Goal: Find contact information: Find contact information

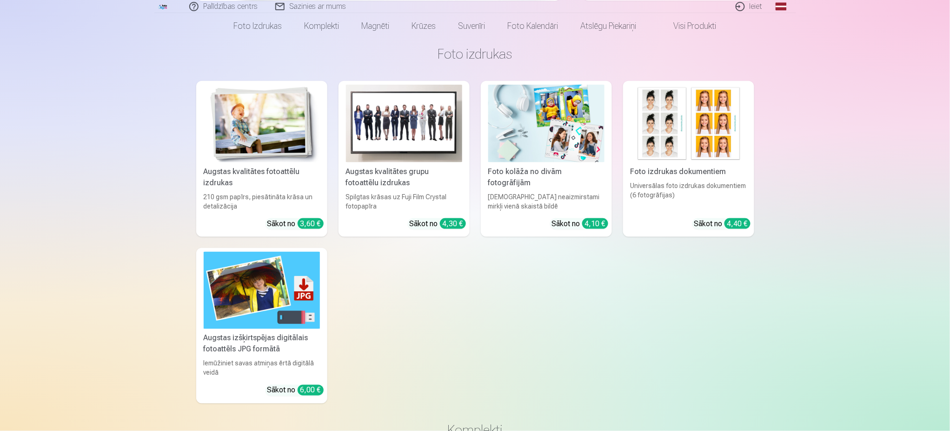
scroll to position [375, 0]
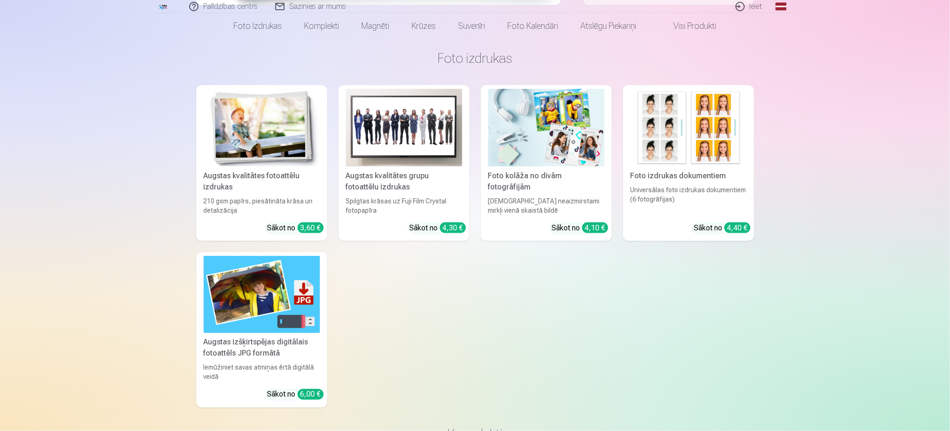
click at [695, 185] on div "Universālas foto izdrukas dokumentiem (6 fotogrāfijas)" at bounding box center [689, 200] width 124 height 30
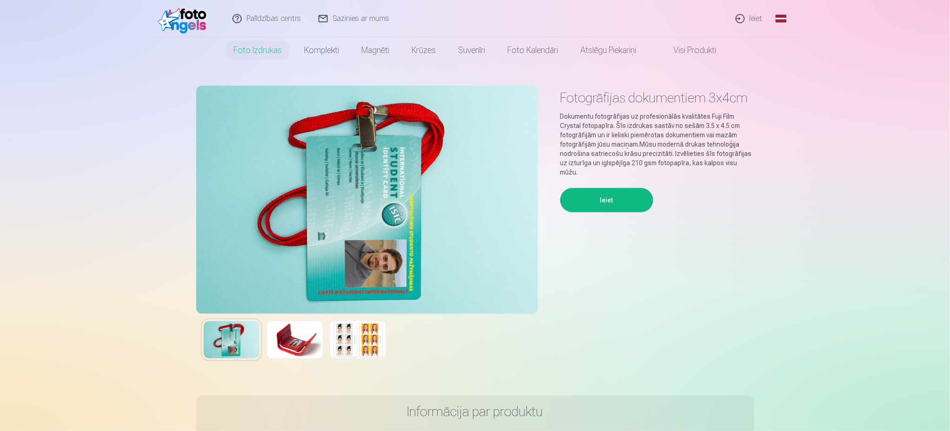
click at [593, 189] on button "Ieiet" at bounding box center [606, 200] width 93 height 24
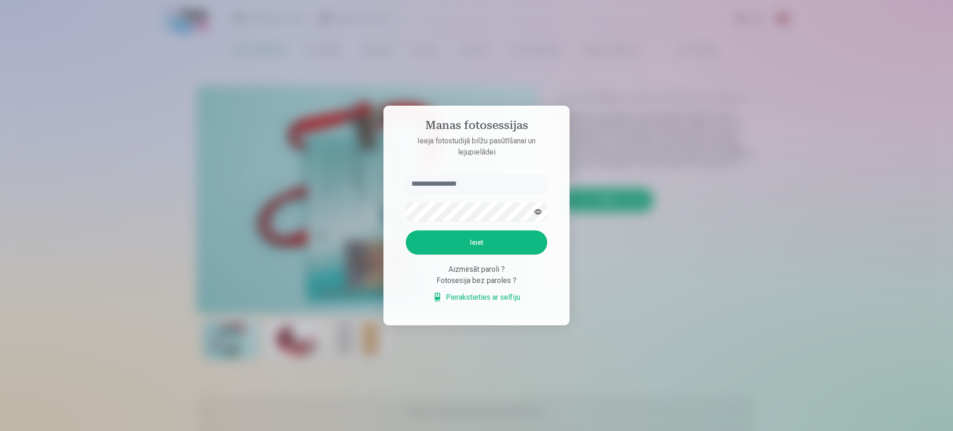
click at [712, 233] on div at bounding box center [476, 215] width 953 height 431
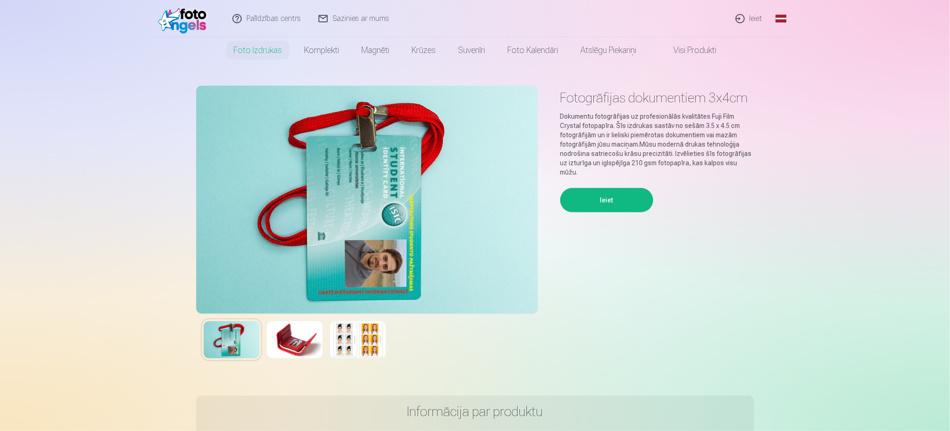
click at [277, 337] on img at bounding box center [295, 339] width 56 height 37
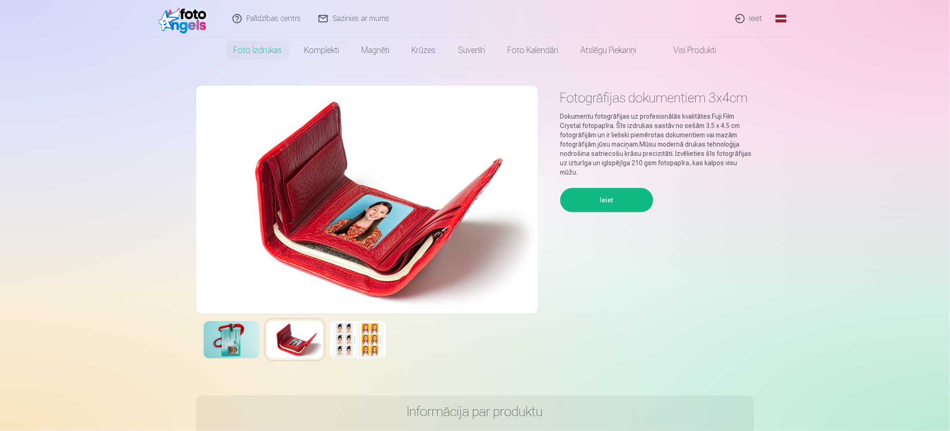
click at [368, 333] on img at bounding box center [358, 339] width 56 height 37
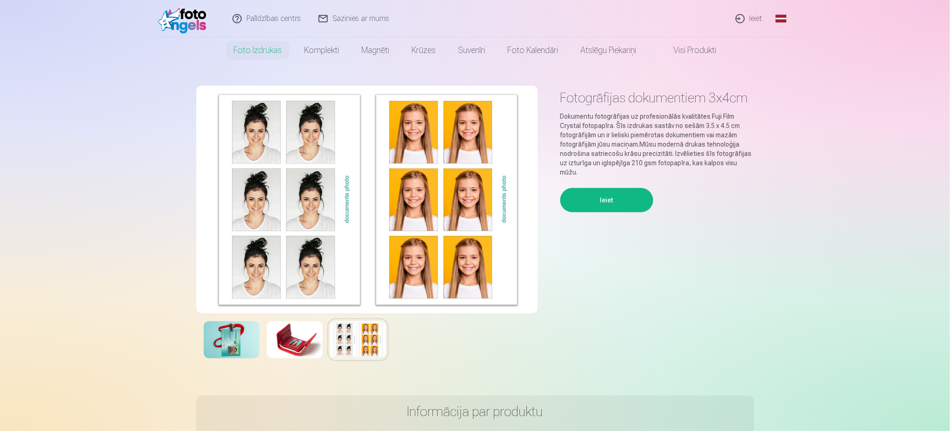
click at [234, 343] on img at bounding box center [232, 339] width 56 height 37
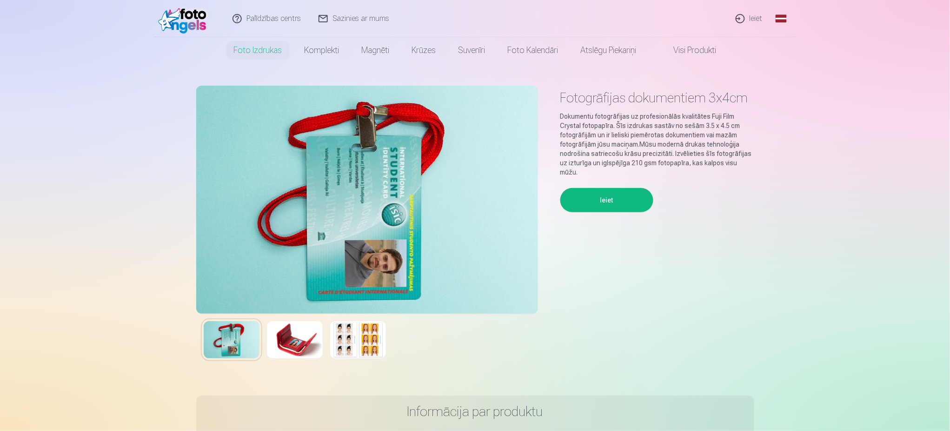
click at [348, 18] on link "Sazinies ar mums" at bounding box center [354, 18] width 88 height 37
drag, startPoint x: 560, startPoint y: 95, endPoint x: 748, endPoint y: 97, distance: 188.4
click at [748, 97] on h1 "Fotogrāfijas dokumentiem 3x4cm" at bounding box center [657, 97] width 194 height 17
copy h1 "Fotogrāfijas dokumentiem 3x4cm"
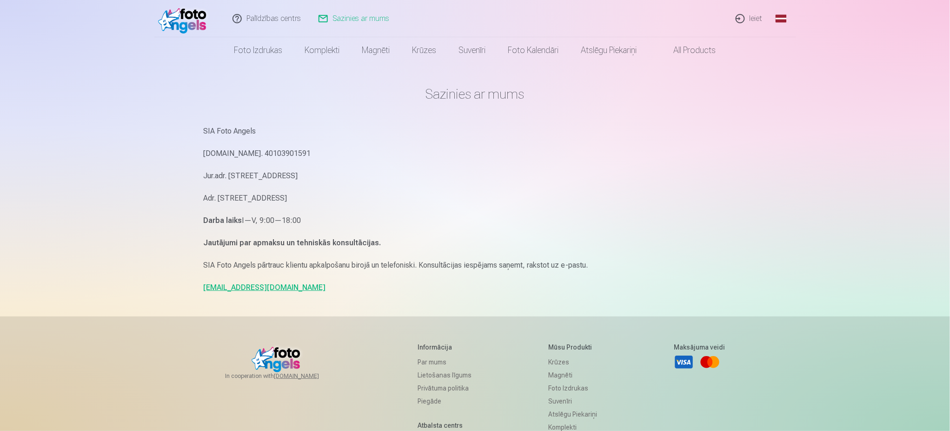
drag, startPoint x: 273, startPoint y: 198, endPoint x: 387, endPoint y: 193, distance: 114.5
click at [387, 193] on p "Adr. Artilerijas iela 29/31, Riga, Latvia, LV-1009" at bounding box center [475, 198] width 543 height 13
click at [184, 13] on img at bounding box center [184, 19] width 53 height 30
